Goal: Transaction & Acquisition: Book appointment/travel/reservation

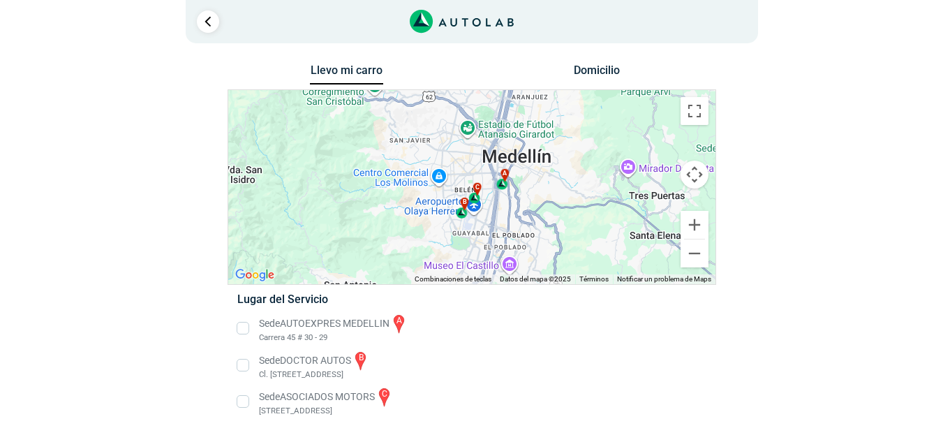
scroll to position [15, 0]
click at [213, 20] on link "Ir al paso anterior" at bounding box center [208, 21] width 22 height 22
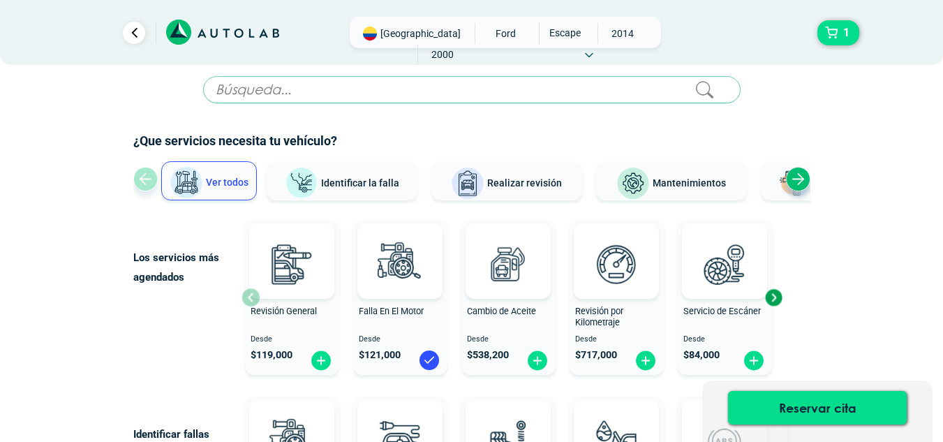
scroll to position [13, 0]
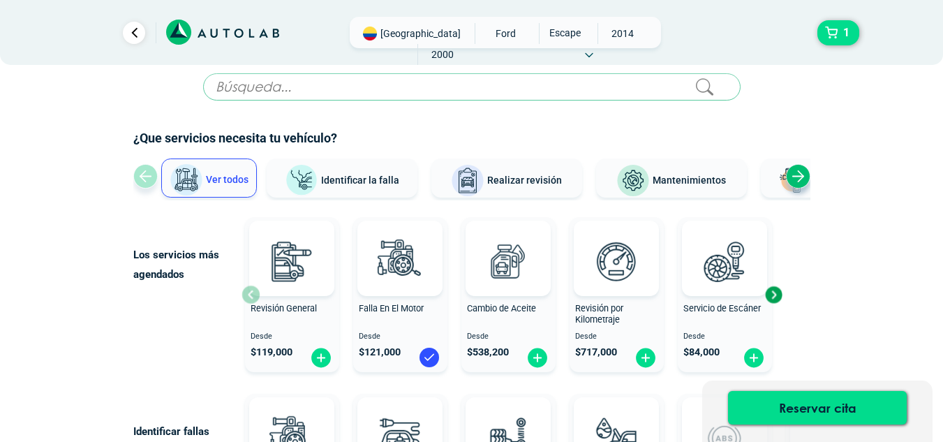
click at [592, 54] on icon at bounding box center [588, 55] width 7 height 3
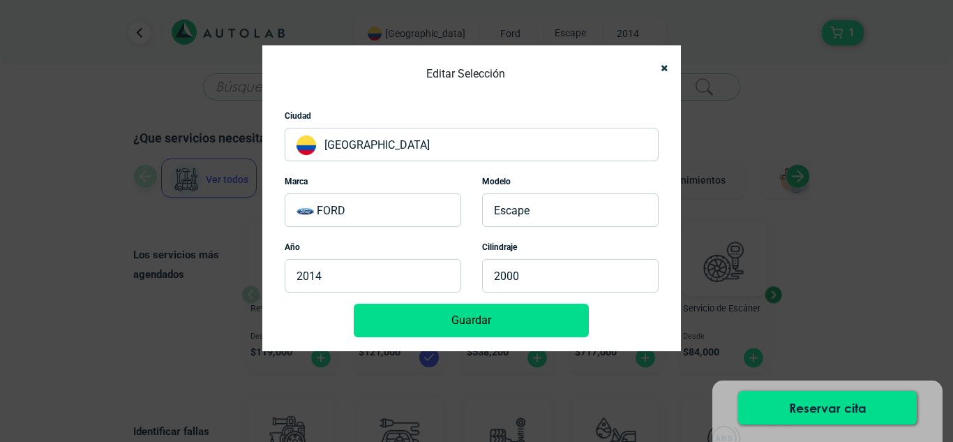
click at [462, 161] on p "[GEOGRAPHIC_DATA]" at bounding box center [472, 144] width 374 height 33
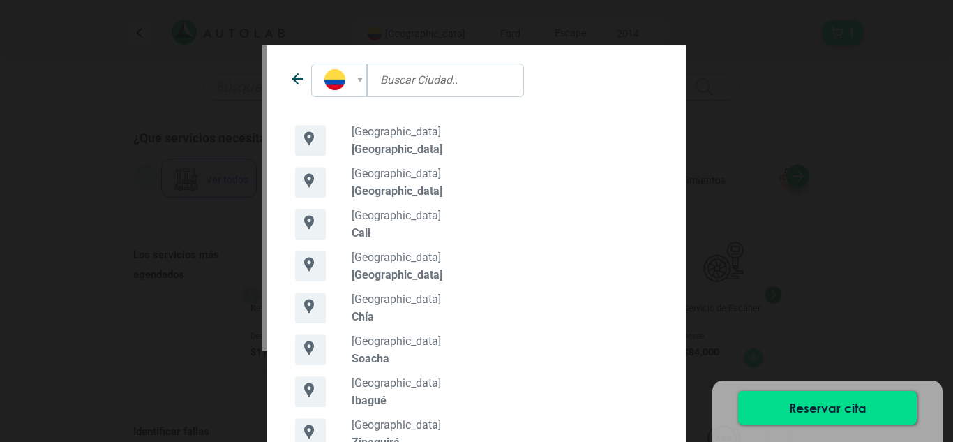
click at [350, 239] on div "[GEOGRAPHIC_DATA] [GEOGRAPHIC_DATA]" at bounding box center [509, 224] width 320 height 31
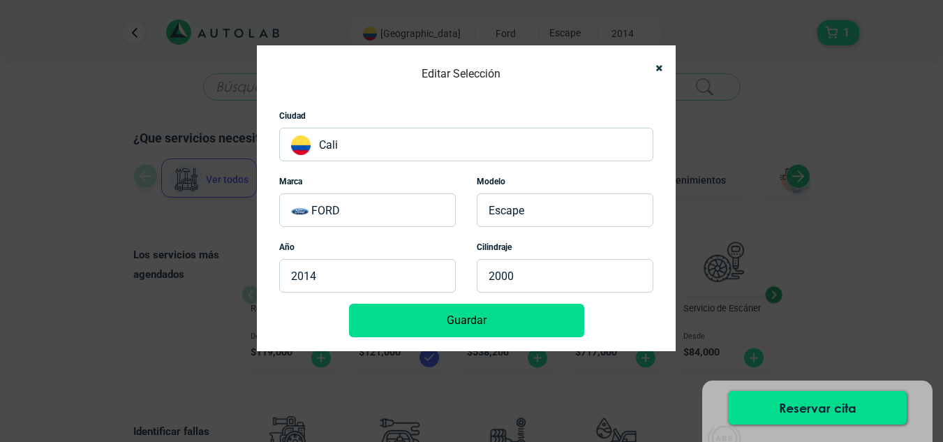
click at [491, 337] on button "Guardar" at bounding box center [466, 319] width 235 height 33
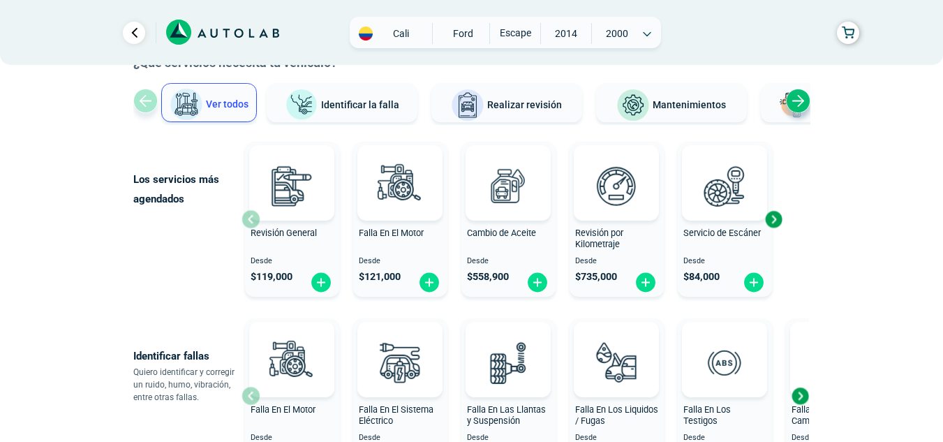
scroll to position [89, 0]
click at [428, 292] on img at bounding box center [429, 282] width 22 height 22
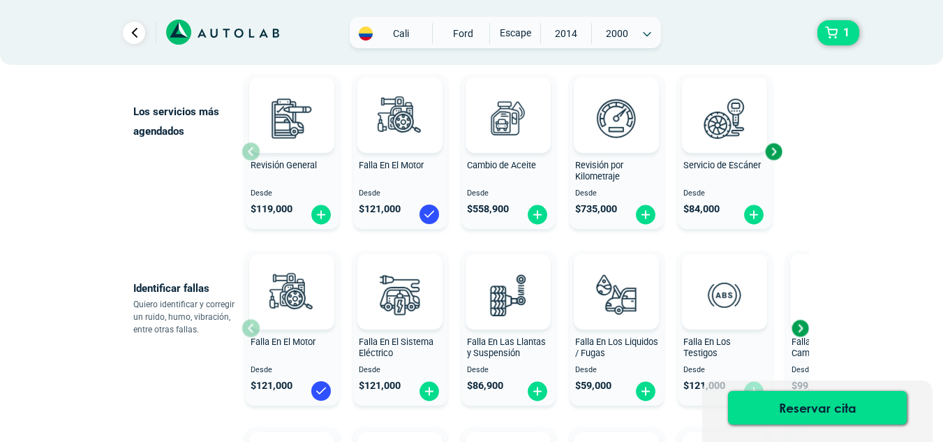
scroll to position [158, 0]
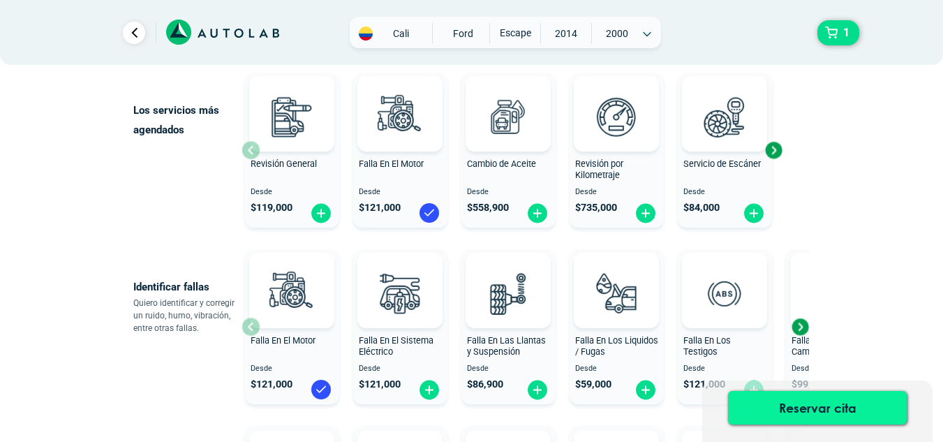
click at [804, 399] on button "Reservar cita" at bounding box center [817, 407] width 179 height 33
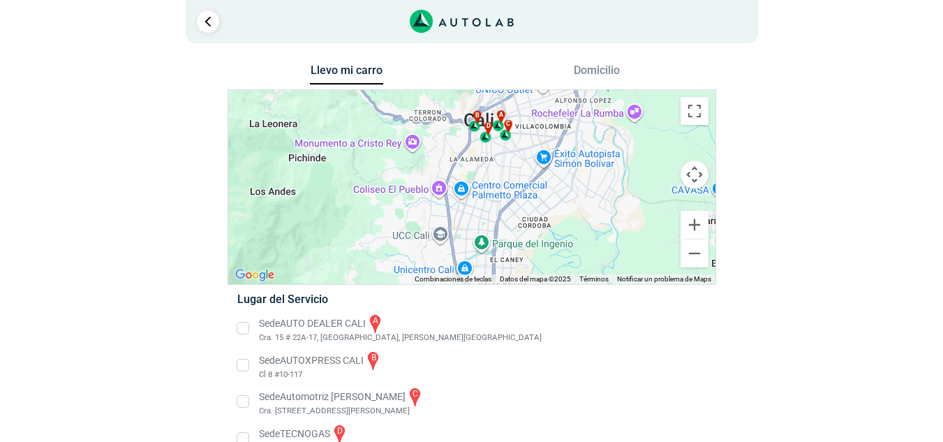
scroll to position [53, 0]
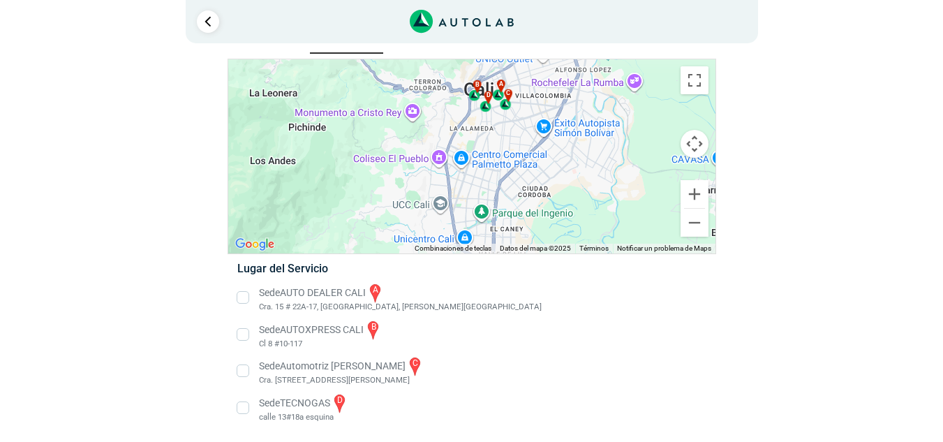
click at [244, 287] on li "Sede AUTO DEALER CALI a [STREET_ADDRESS][PERSON_NAME]" at bounding box center [471, 297] width 489 height 31
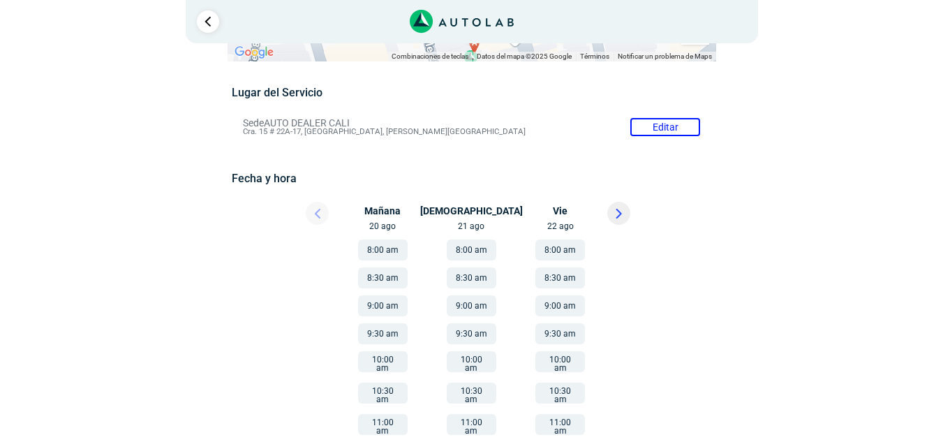
scroll to position [101, 0]
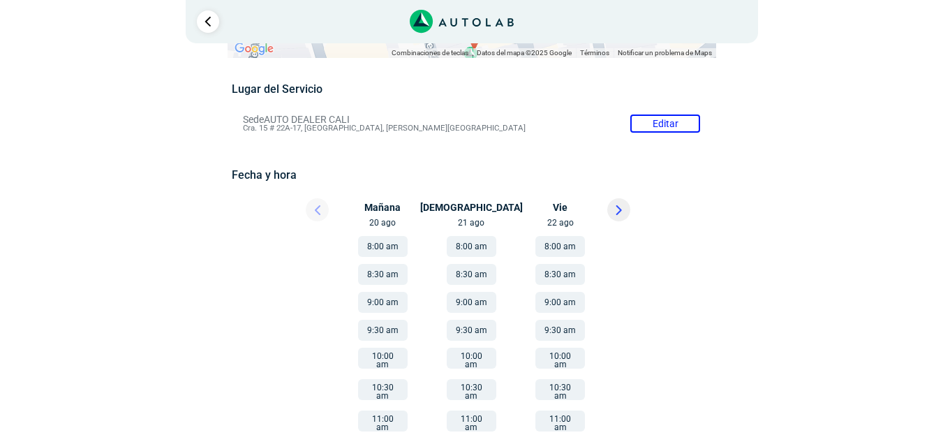
click at [470, 257] on button "8:00 am" at bounding box center [472, 246] width 50 height 21
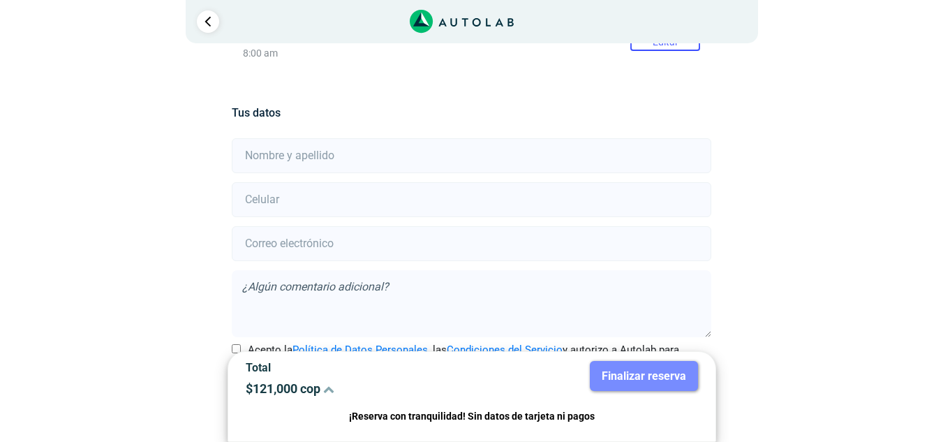
scroll to position [262, 0]
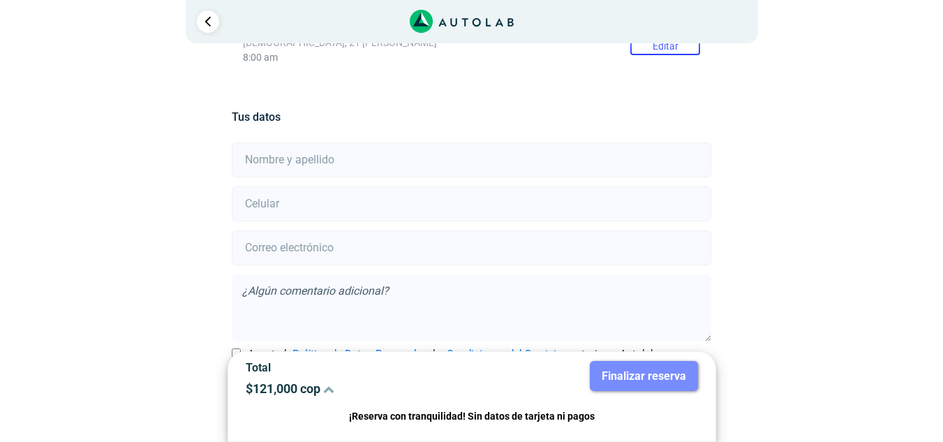
click at [265, 177] on input "text" at bounding box center [471, 159] width 479 height 35
type input "[PERSON_NAME][US_STATE]"
type input "3013700129"
click at [343, 265] on input "email" at bounding box center [471, 247] width 479 height 35
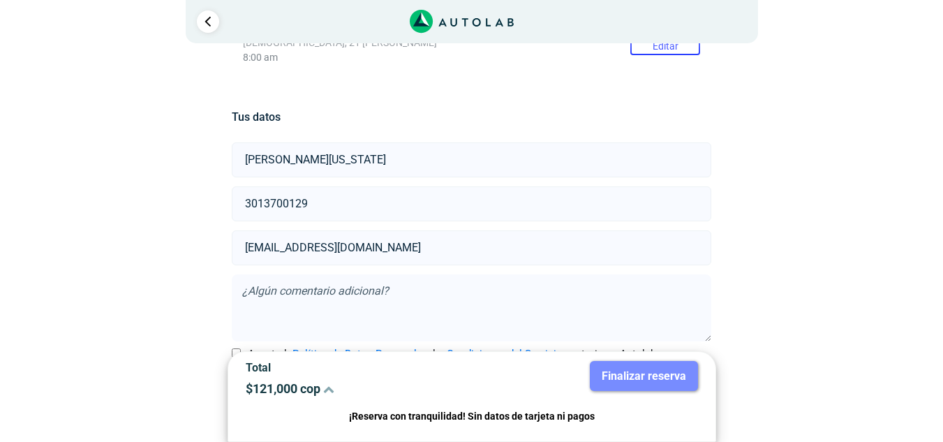
scroll to position [373, 0]
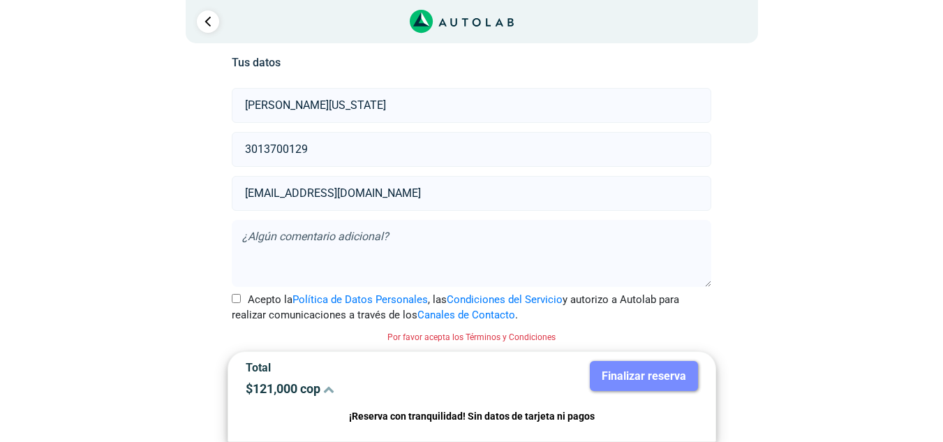
type input "[EMAIL_ADDRESS][DOMAIN_NAME]"
click at [237, 294] on input "Acepto la Política de Datos Personales , las Condiciones del Servicio y autoriz…" at bounding box center [236, 298] width 9 height 9
checkbox input "true"
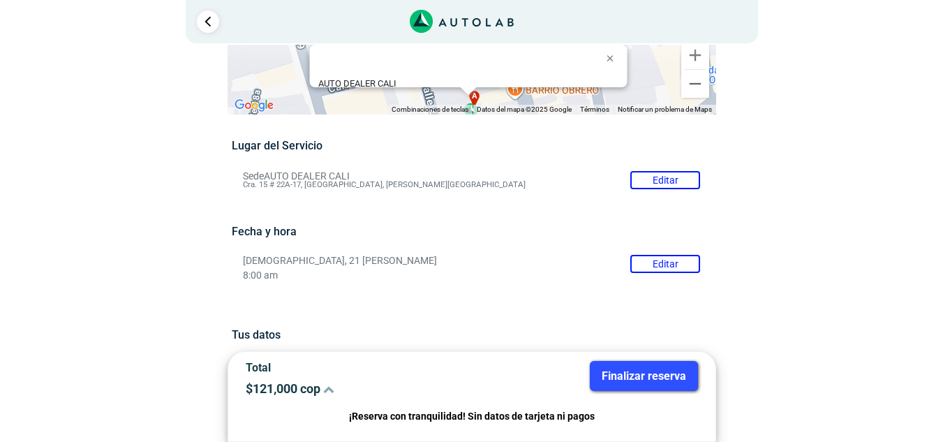
scroll to position [45, 0]
click at [639, 377] on button "Finalizar reserva" at bounding box center [644, 376] width 108 height 30
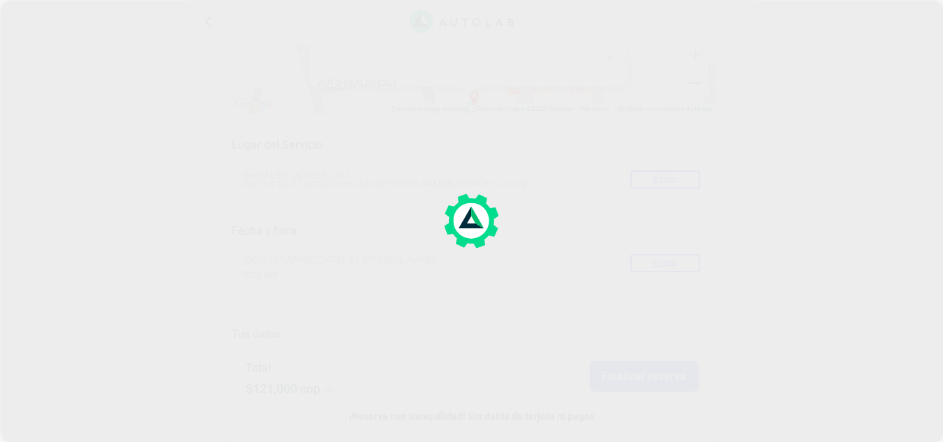
scroll to position [0, 0]
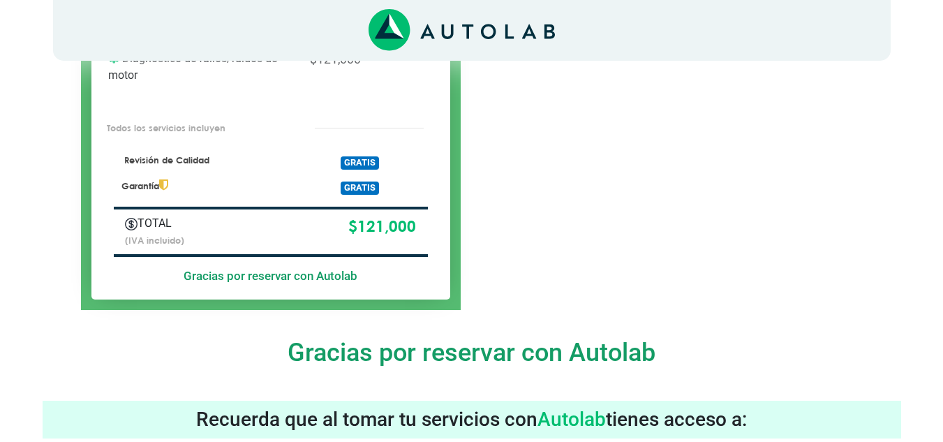
scroll to position [422, 0]
